Goal: Navigation & Orientation: Find specific page/section

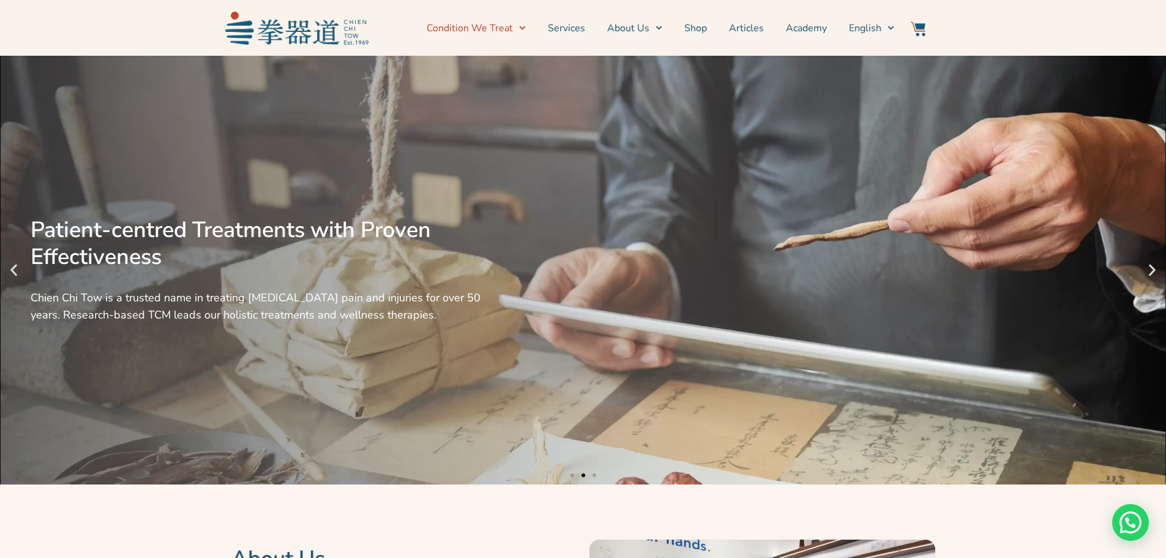
click at [520, 29] on span "Menu" at bounding box center [519, 27] width 13 height 19
click at [497, 29] on link "Condition We Treat" at bounding box center [476, 28] width 99 height 31
click at [507, 72] on link "Common Conditions" at bounding box center [486, 69] width 119 height 27
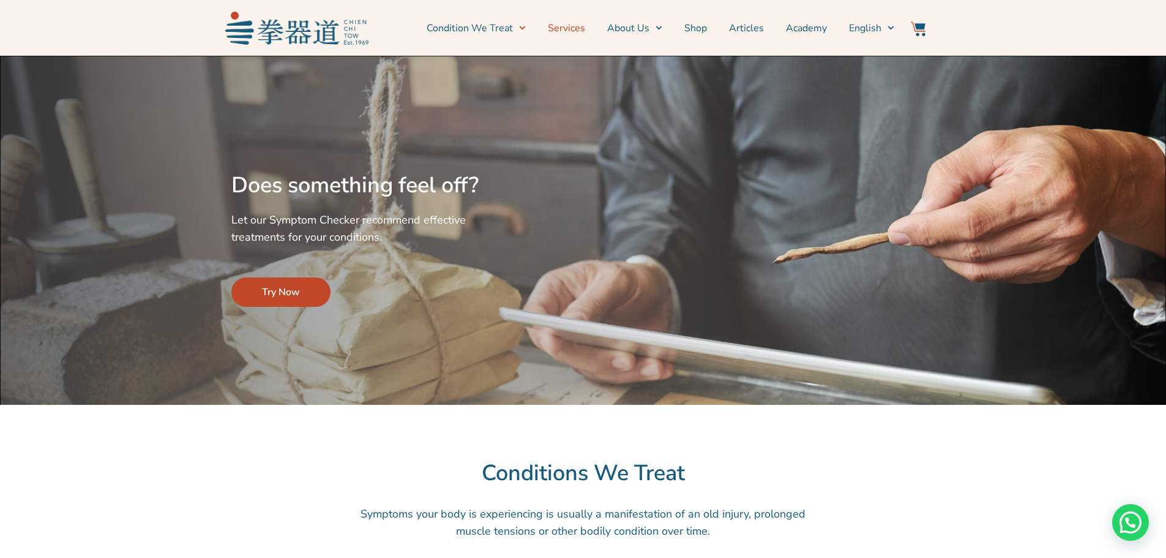
click at [572, 28] on link "Services" at bounding box center [566, 28] width 37 height 31
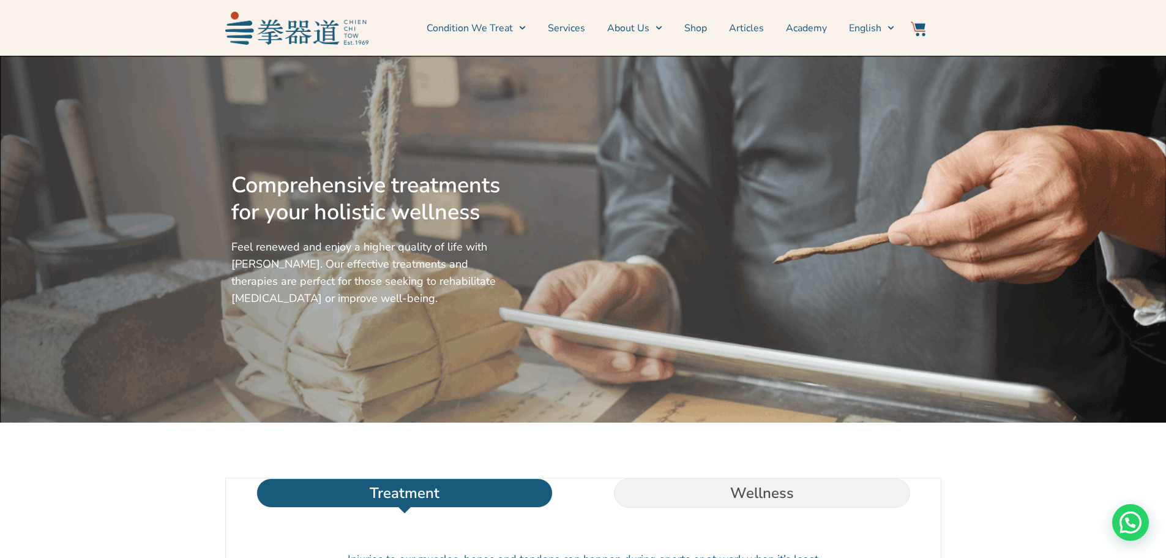
click at [585, 31] on link "Services" at bounding box center [566, 28] width 37 height 31
